Goal: Task Accomplishment & Management: Use online tool/utility

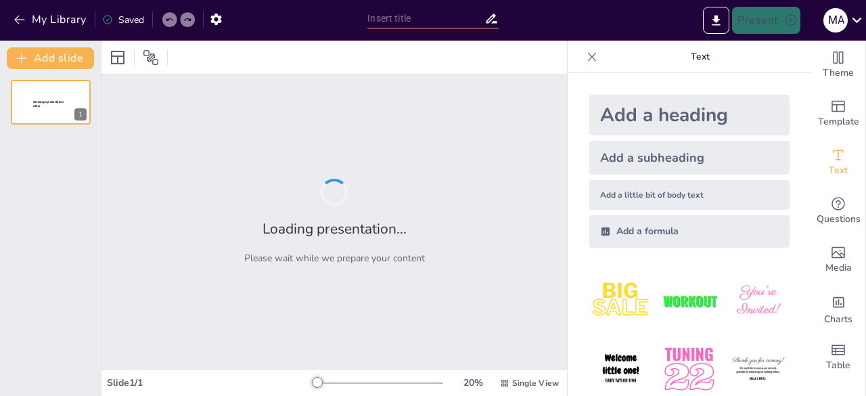
type input "Books! by [PERSON_NAME]"
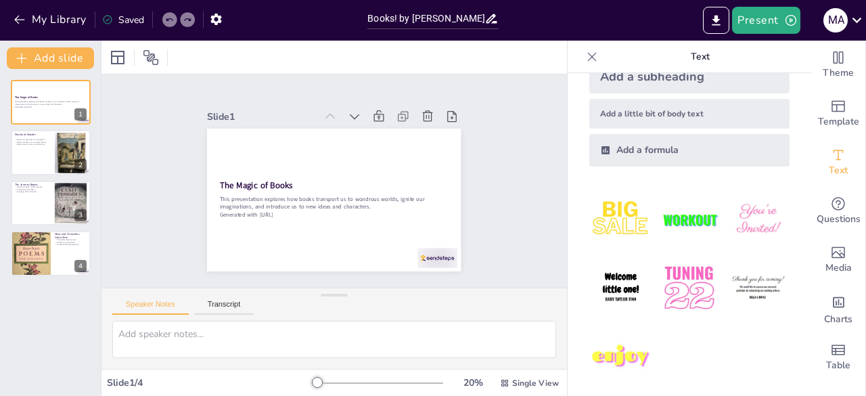
scroll to position [88, 0]
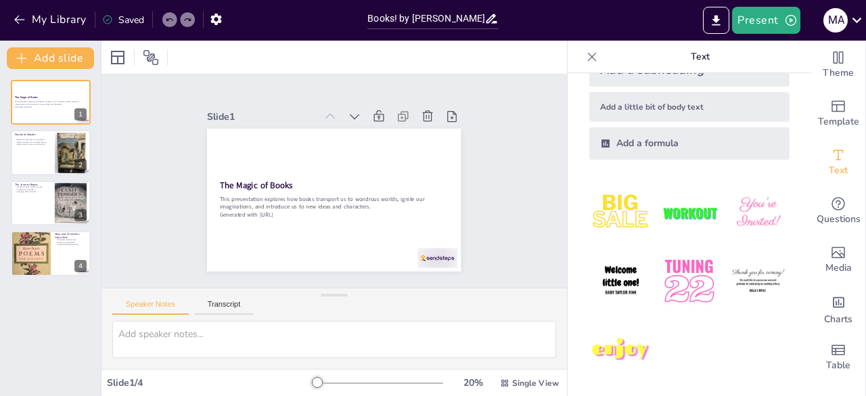
click at [664, 271] on img at bounding box center [689, 281] width 63 height 63
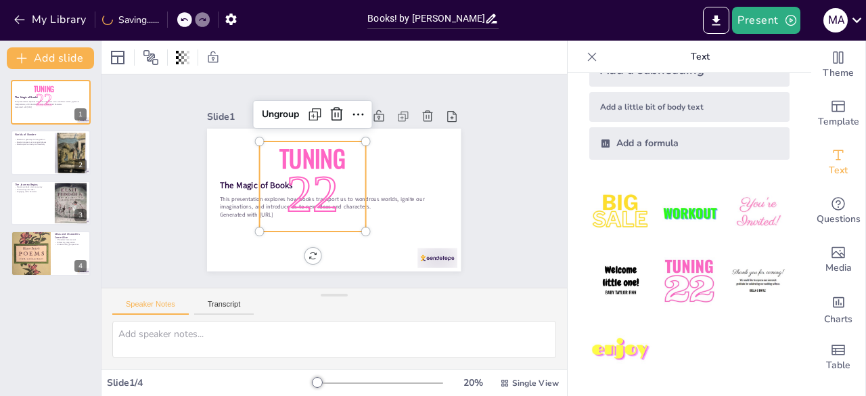
click at [668, 271] on img at bounding box center [689, 281] width 63 height 63
click at [632, 351] on img at bounding box center [621, 350] width 63 height 63
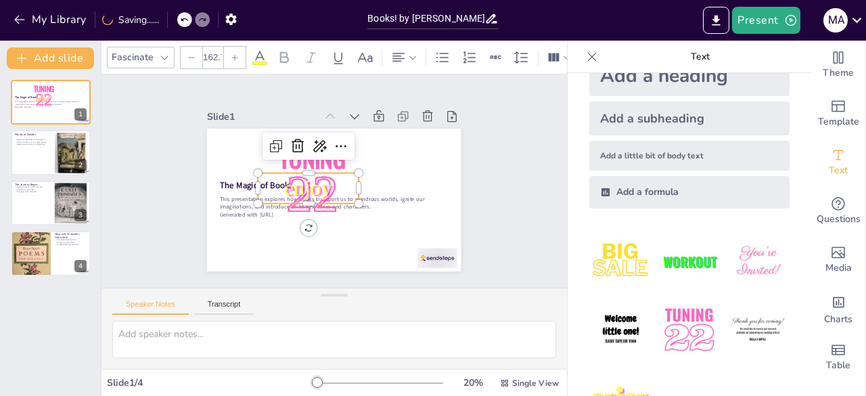
scroll to position [0, 0]
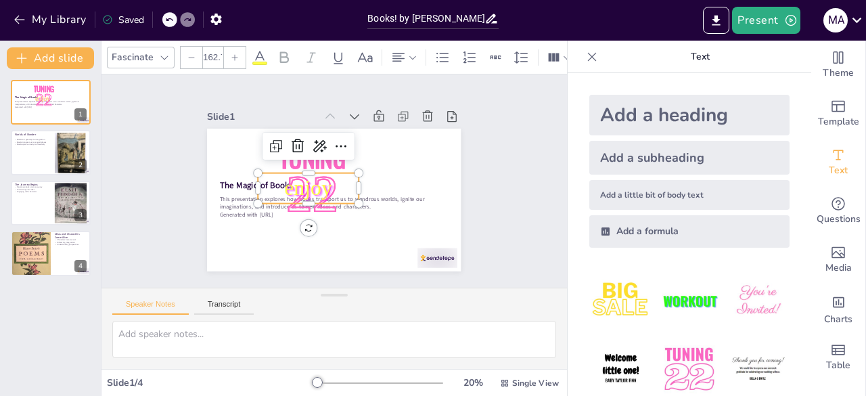
click at [601, 305] on img at bounding box center [621, 300] width 63 height 63
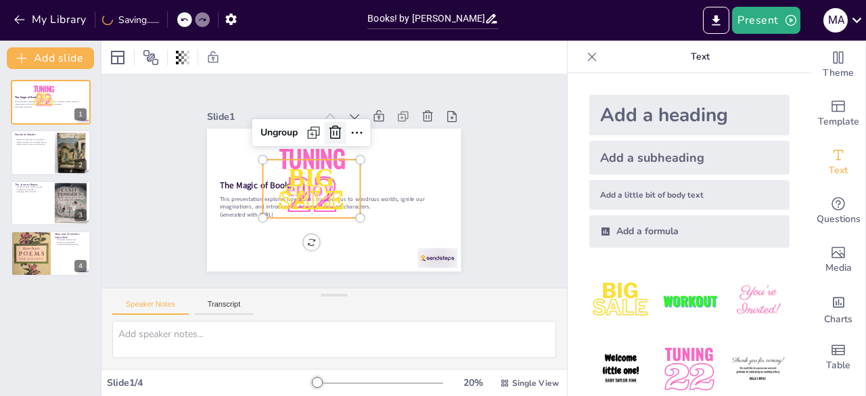
click at [330, 126] on icon at bounding box center [336, 132] width 12 height 14
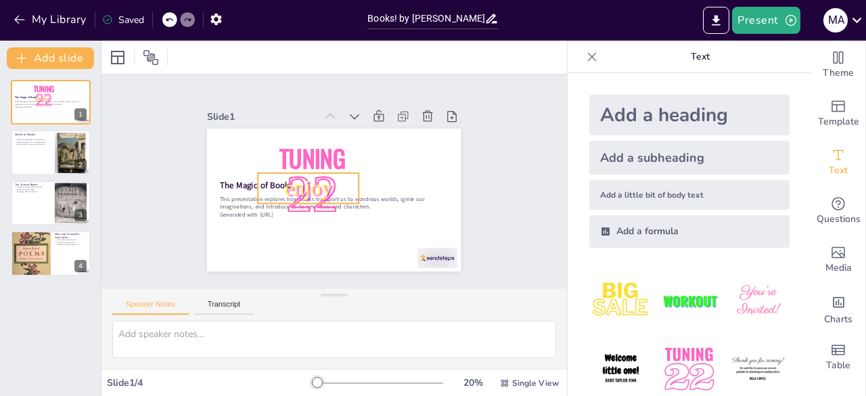
click at [311, 169] on p "enjoy" at bounding box center [308, 185] width 103 height 41
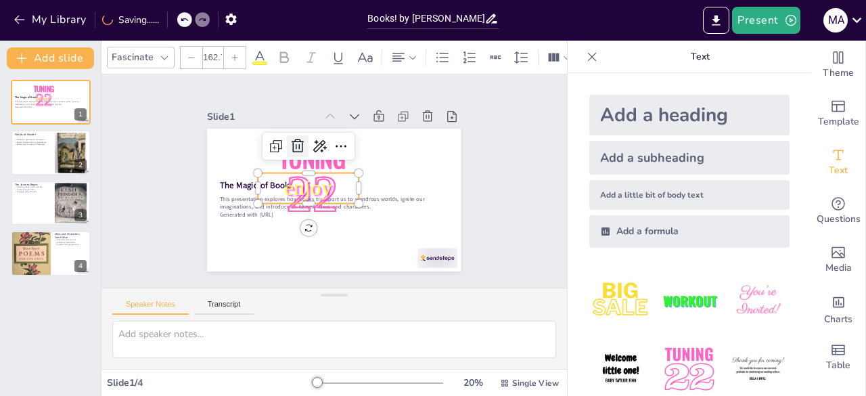
click at [295, 140] on icon at bounding box center [302, 142] width 14 height 14
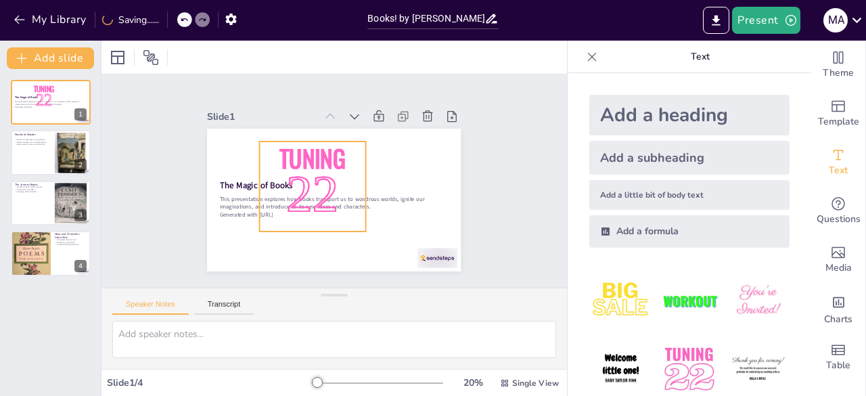
click at [310, 154] on span "Tuning" at bounding box center [313, 157] width 66 height 35
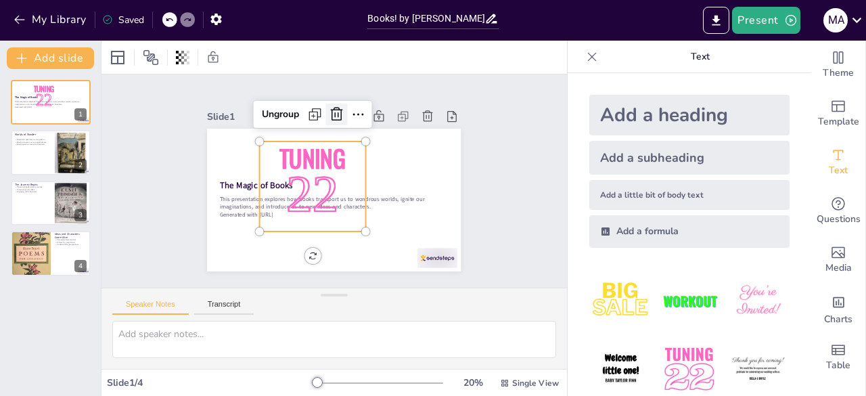
click at [333, 110] on icon at bounding box center [337, 114] width 16 height 16
click at [305, 152] on span "Tuning" at bounding box center [313, 157] width 66 height 35
click at [343, 110] on icon at bounding box center [350, 116] width 15 height 16
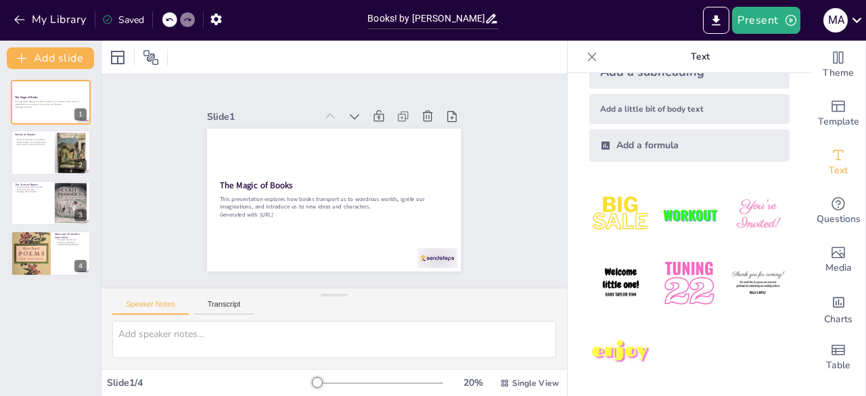
scroll to position [88, 0]
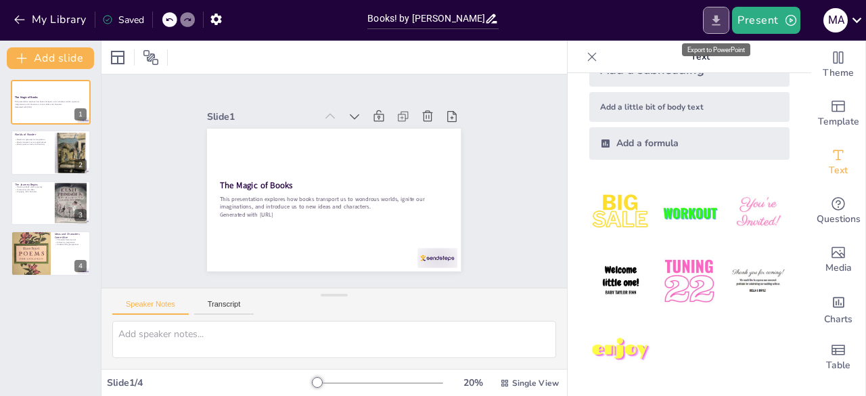
click at [715, 17] on icon "Export to PowerPoint" at bounding box center [716, 21] width 14 height 14
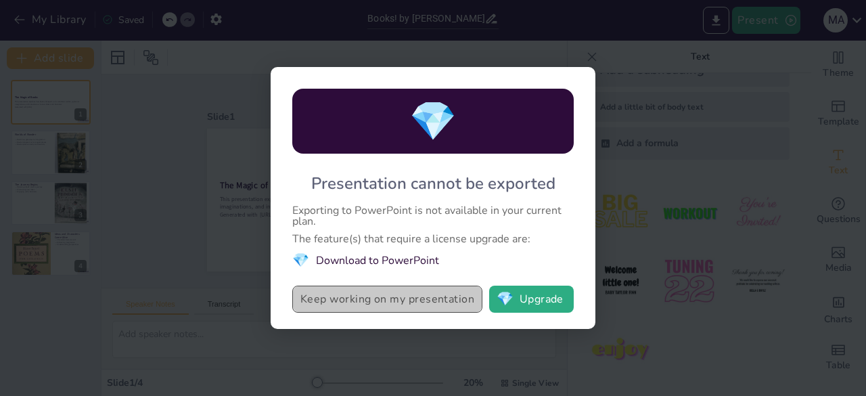
click at [357, 296] on button "Keep working on my presentation" at bounding box center [387, 299] width 190 height 27
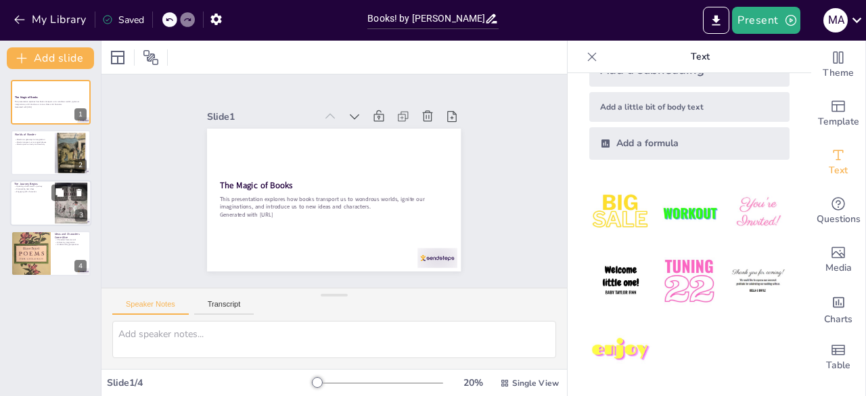
click at [35, 206] on div at bounding box center [50, 203] width 81 height 46
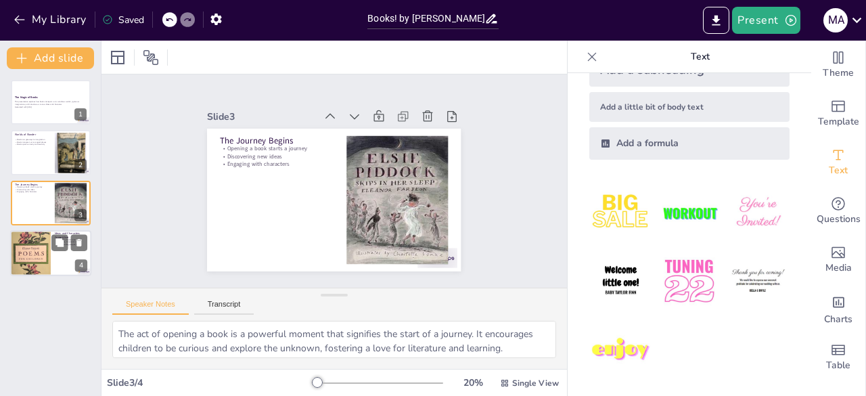
click at [35, 258] on div at bounding box center [30, 253] width 41 height 62
type textarea "When characters come alive in our minds, they become relatable and real to us. …"
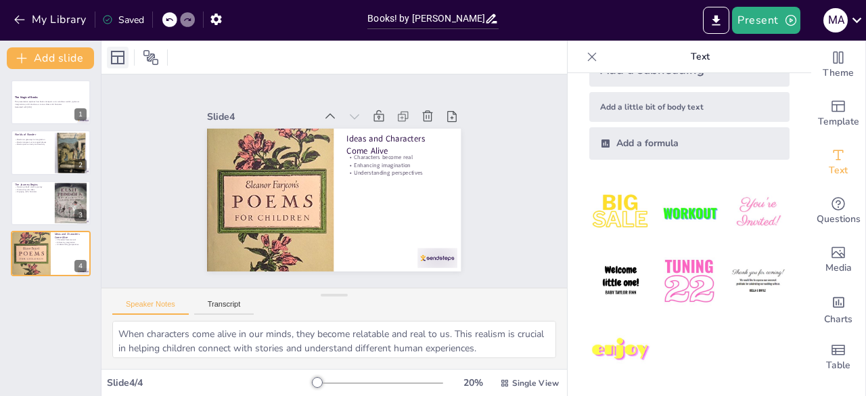
click at [119, 47] on div at bounding box center [118, 58] width 22 height 22
click at [156, 55] on icon at bounding box center [151, 57] width 16 height 16
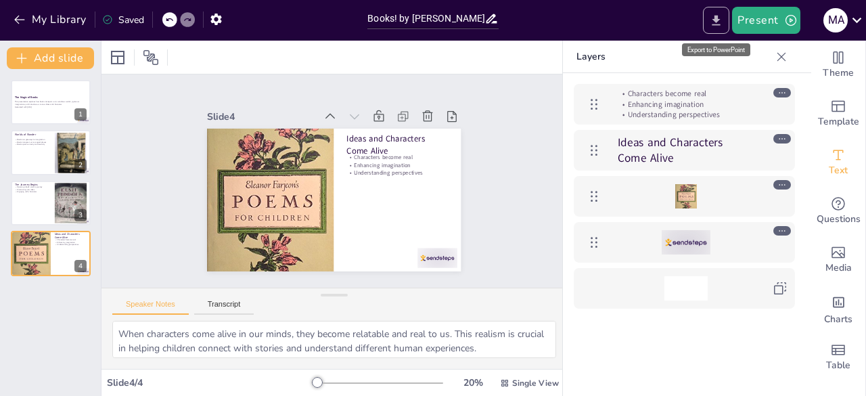
click at [710, 18] on button "Export to PowerPoint" at bounding box center [716, 20] width 26 height 27
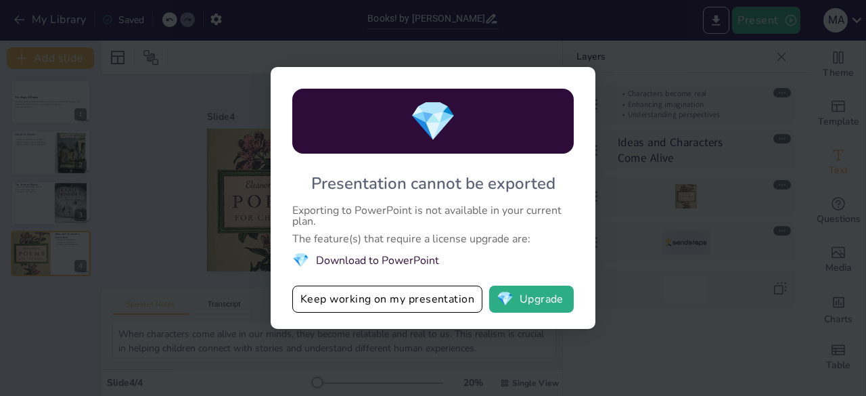
click at [391, 257] on li "💎 Download to PowerPoint" at bounding box center [433, 260] width 282 height 18
click at [301, 260] on span "💎" at bounding box center [300, 260] width 17 height 18
click at [382, 263] on li "💎 Download to PowerPoint" at bounding box center [433, 260] width 282 height 18
click at [421, 118] on span "💎" at bounding box center [432, 121] width 47 height 52
drag, startPoint x: 445, startPoint y: 190, endPoint x: 484, endPoint y: 185, distance: 39.0
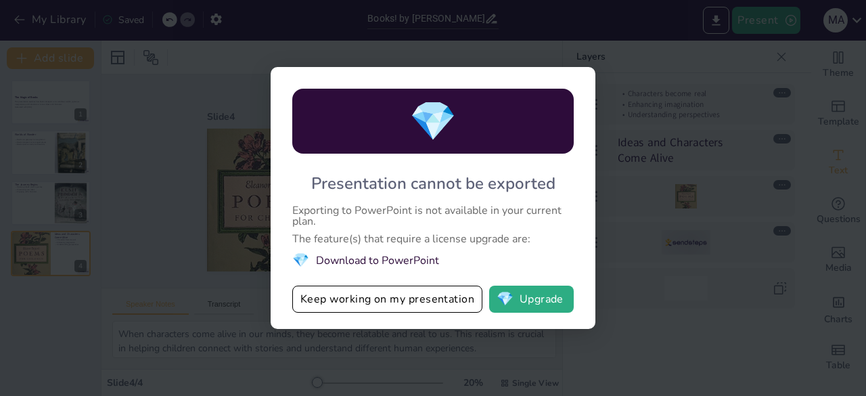
click at [459, 188] on div "Presentation cannot be exported" at bounding box center [433, 184] width 244 height 22
click at [518, 177] on div "Presentation cannot be exported" at bounding box center [433, 184] width 244 height 22
click at [373, 239] on div "The feature(s) that require a license upgrade are:" at bounding box center [433, 239] width 282 height 11
